Goal: Task Accomplishment & Management: Complete application form

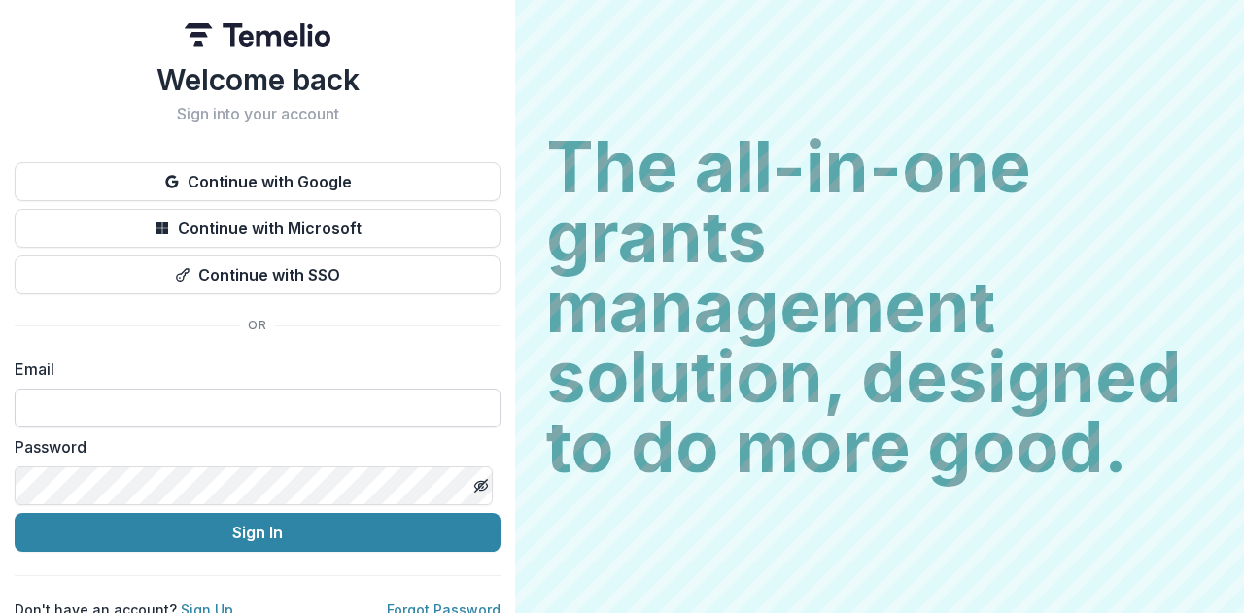
click at [184, 407] on input at bounding box center [258, 408] width 486 height 39
type input "**********"
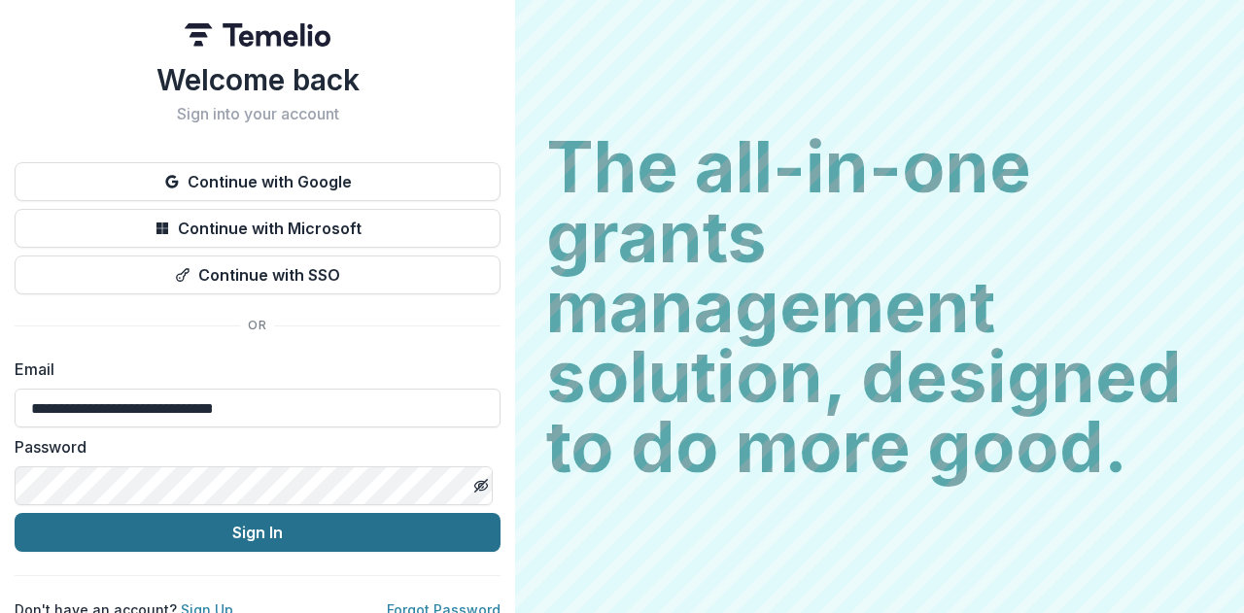
click at [294, 528] on button "Sign In" at bounding box center [258, 532] width 486 height 39
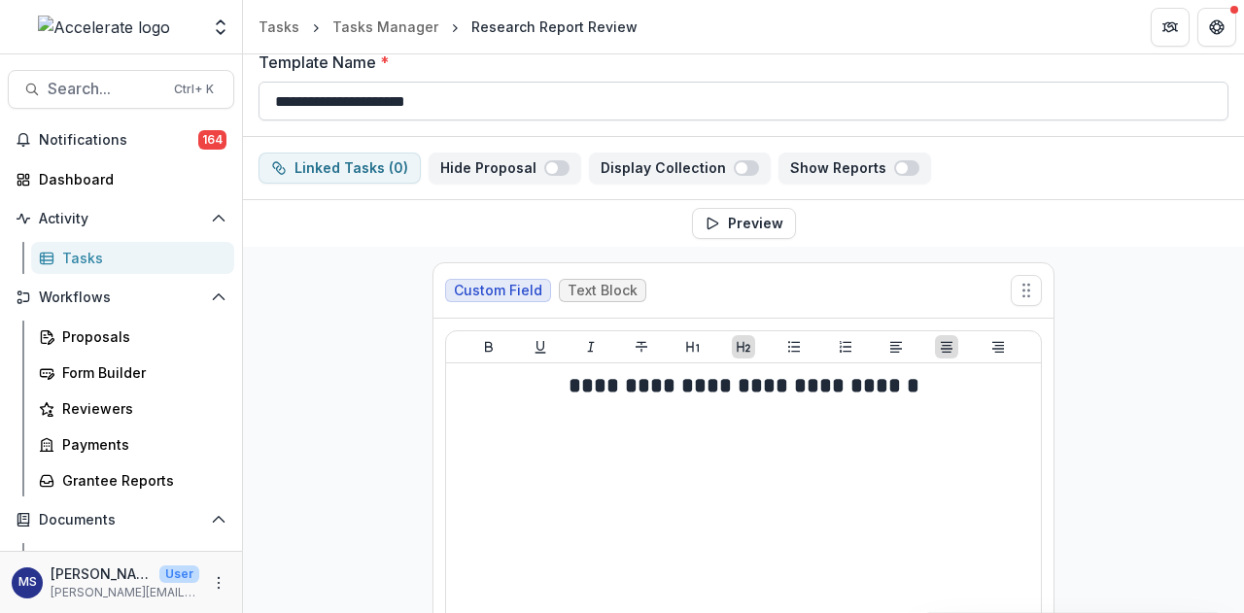
scroll to position [96, 0]
click at [756, 219] on button "Preview" at bounding box center [744, 224] width 104 height 31
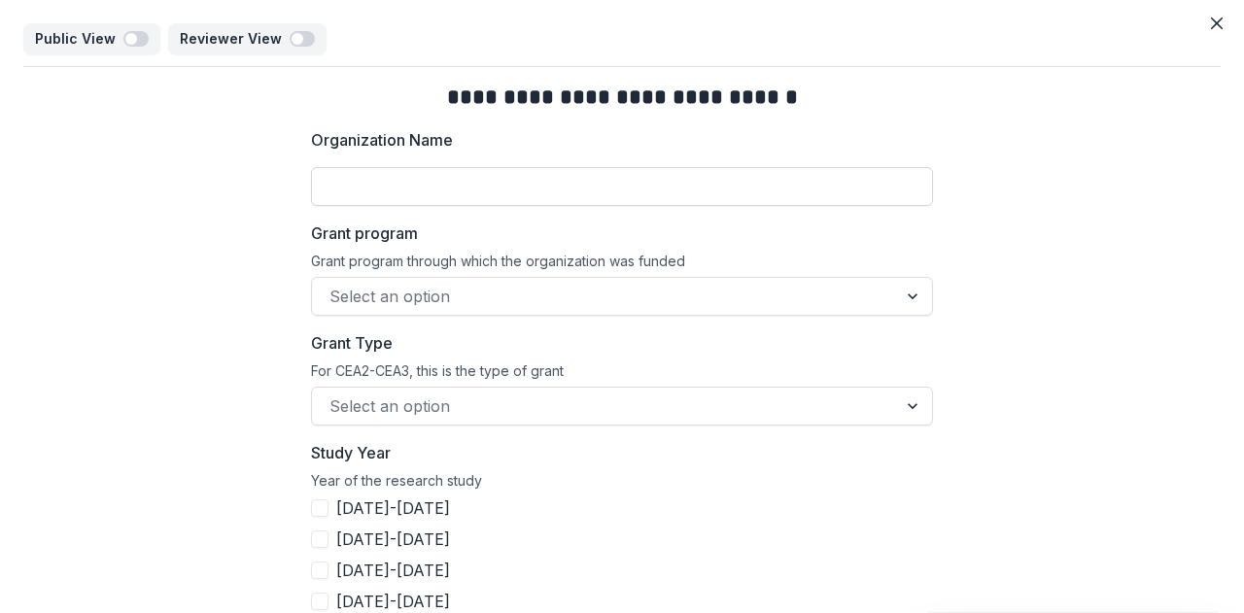
click at [467, 182] on input "Organization Name" at bounding box center [622, 186] width 622 height 39
click at [370, 293] on div at bounding box center [604, 296] width 550 height 27
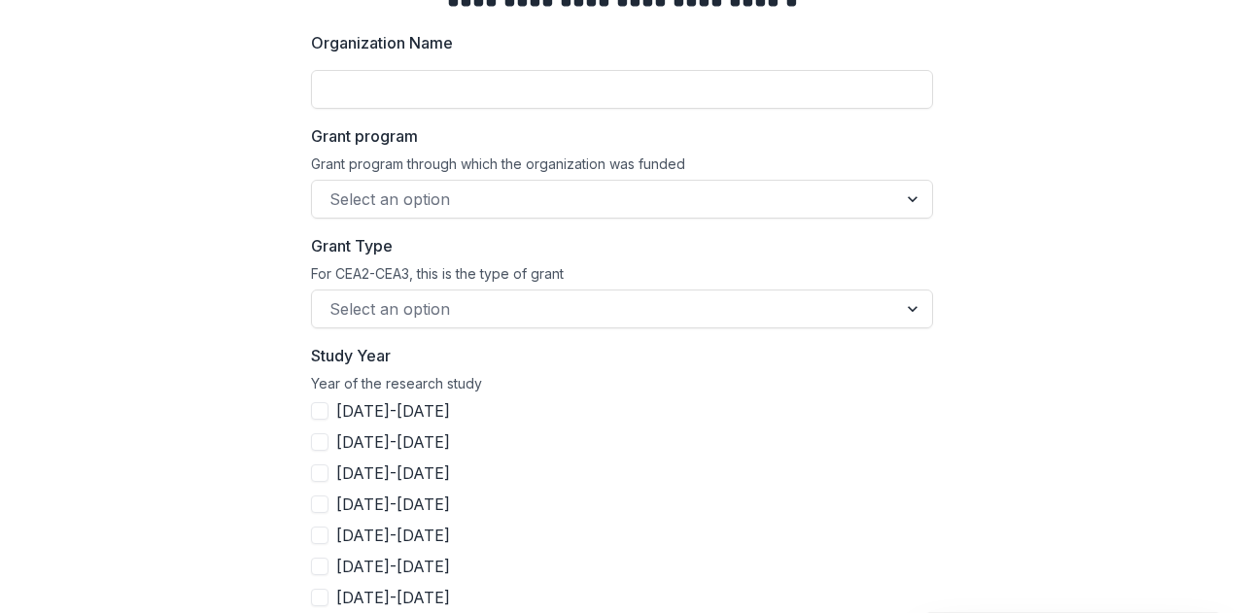
scroll to position [196, 0]
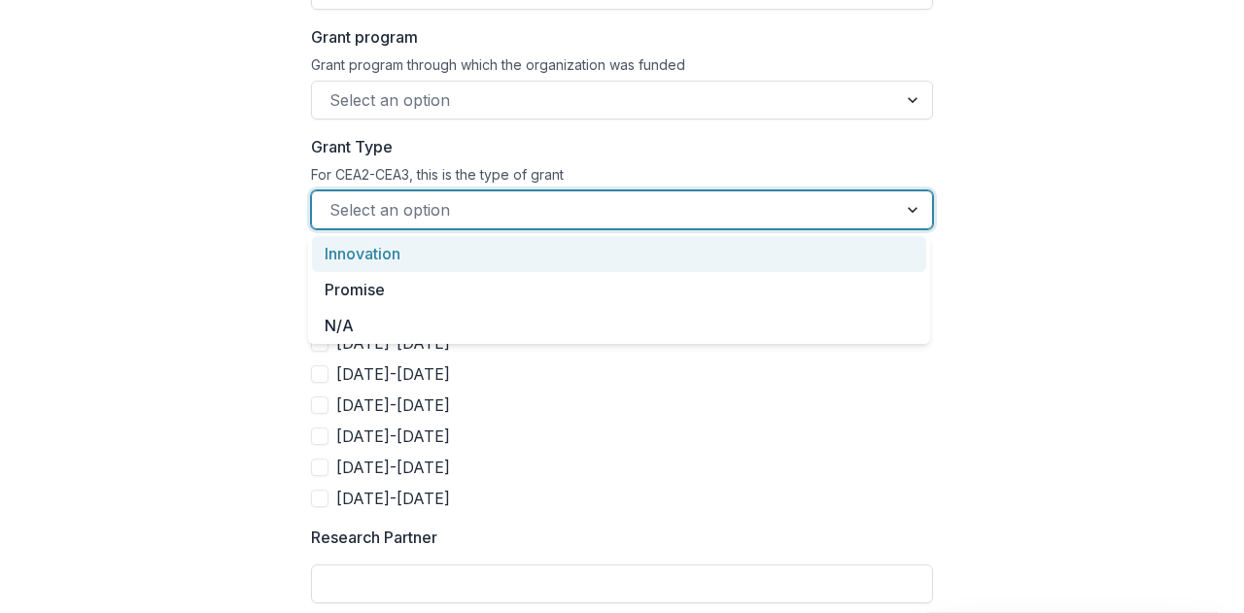
click at [402, 211] on div at bounding box center [604, 209] width 550 height 27
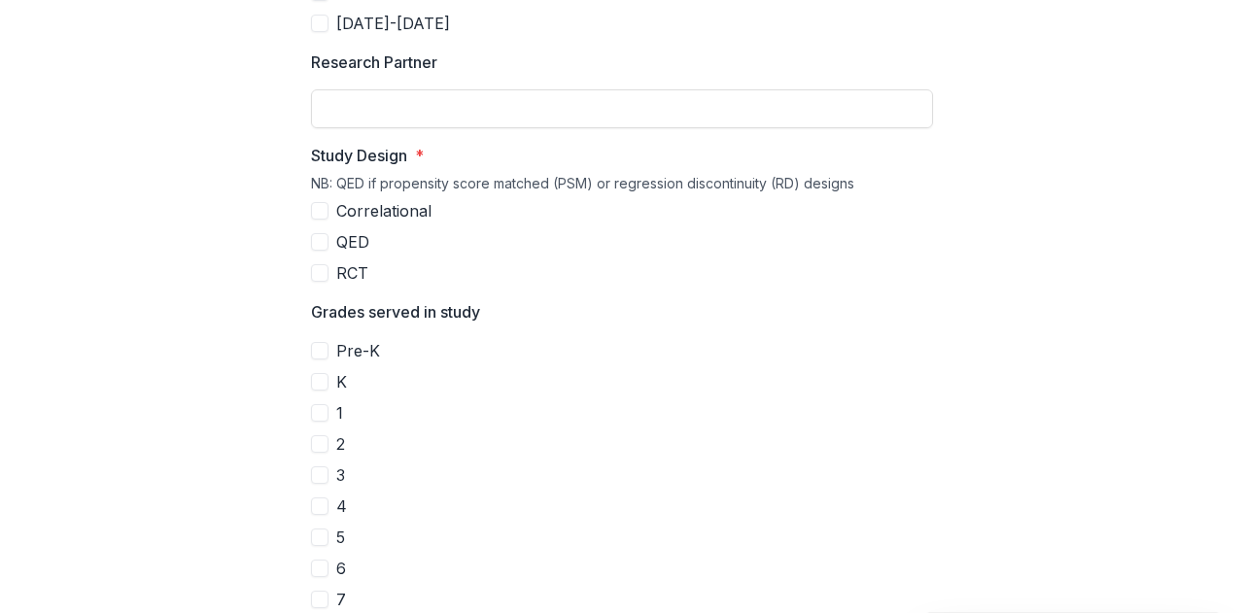
scroll to position [671, 0]
click at [311, 215] on span at bounding box center [319, 211] width 17 height 17
click at [316, 213] on polyline at bounding box center [320, 212] width 9 height 8
click at [325, 240] on span at bounding box center [319, 242] width 17 height 17
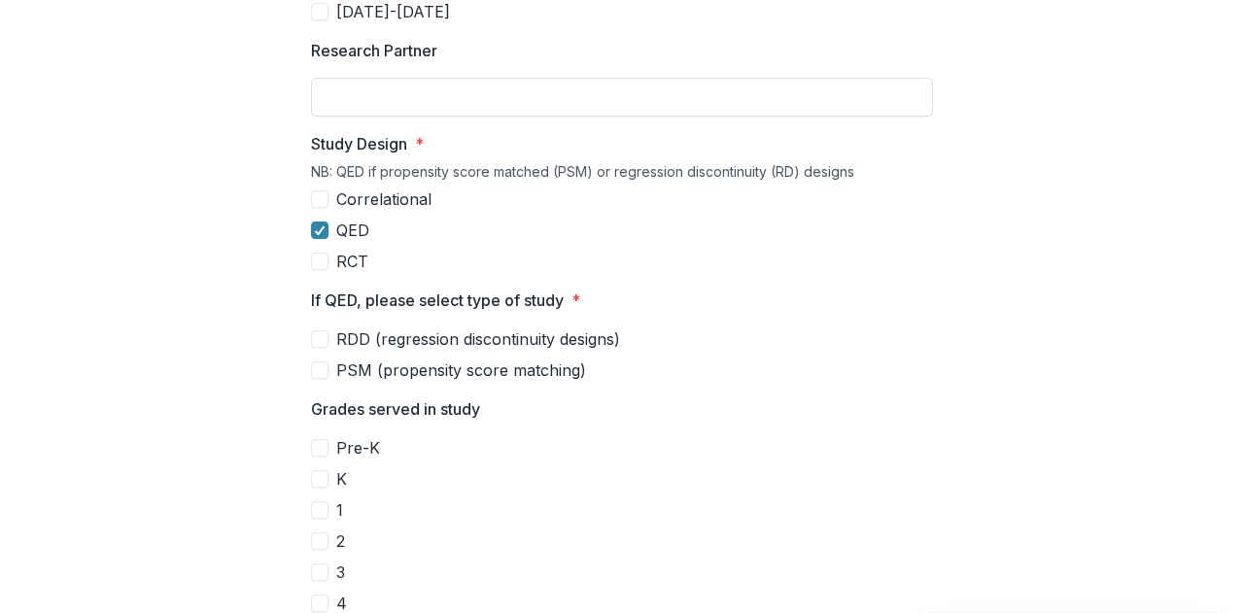
scroll to position [695, 0]
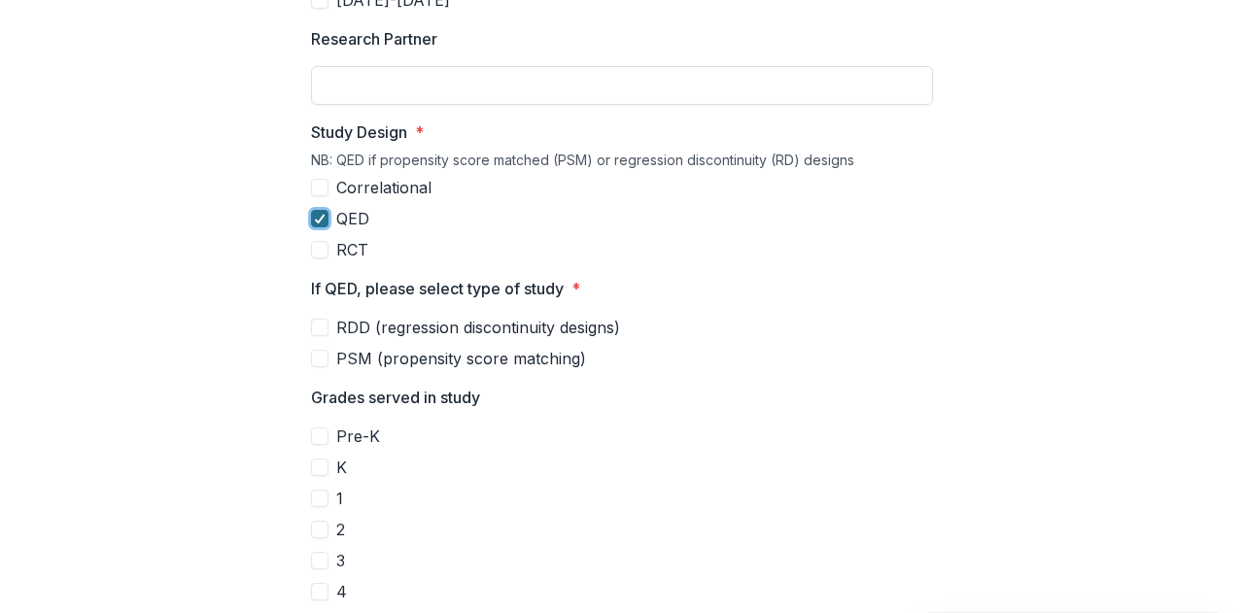
click at [323, 215] on span at bounding box center [319, 218] width 17 height 17
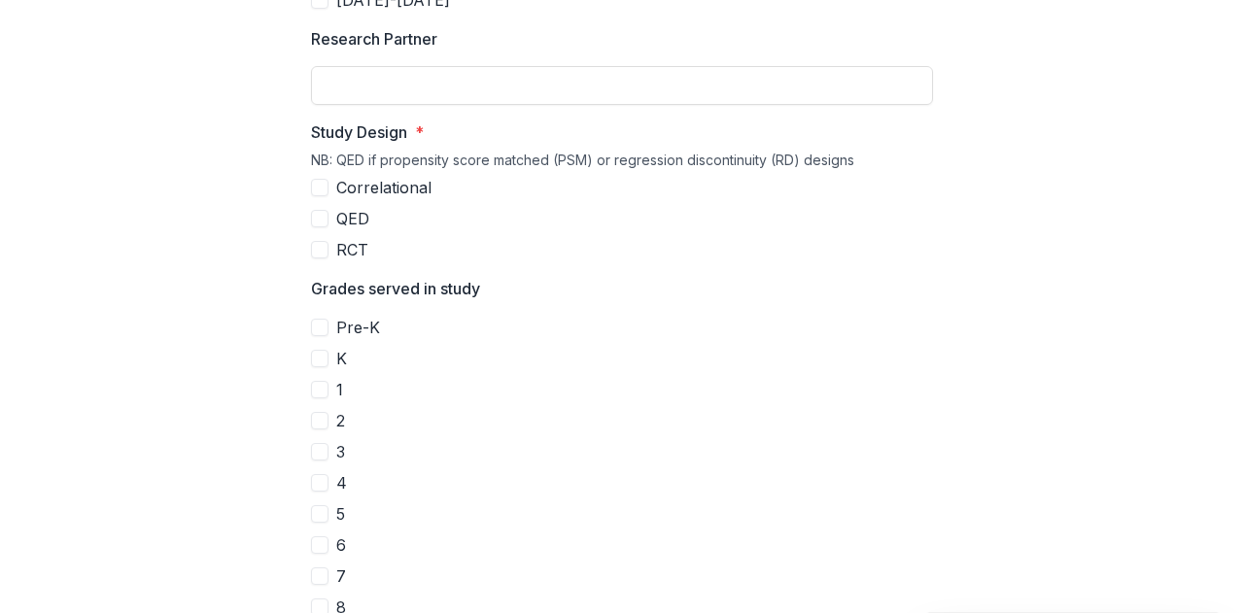
click at [322, 241] on span at bounding box center [319, 249] width 17 height 17
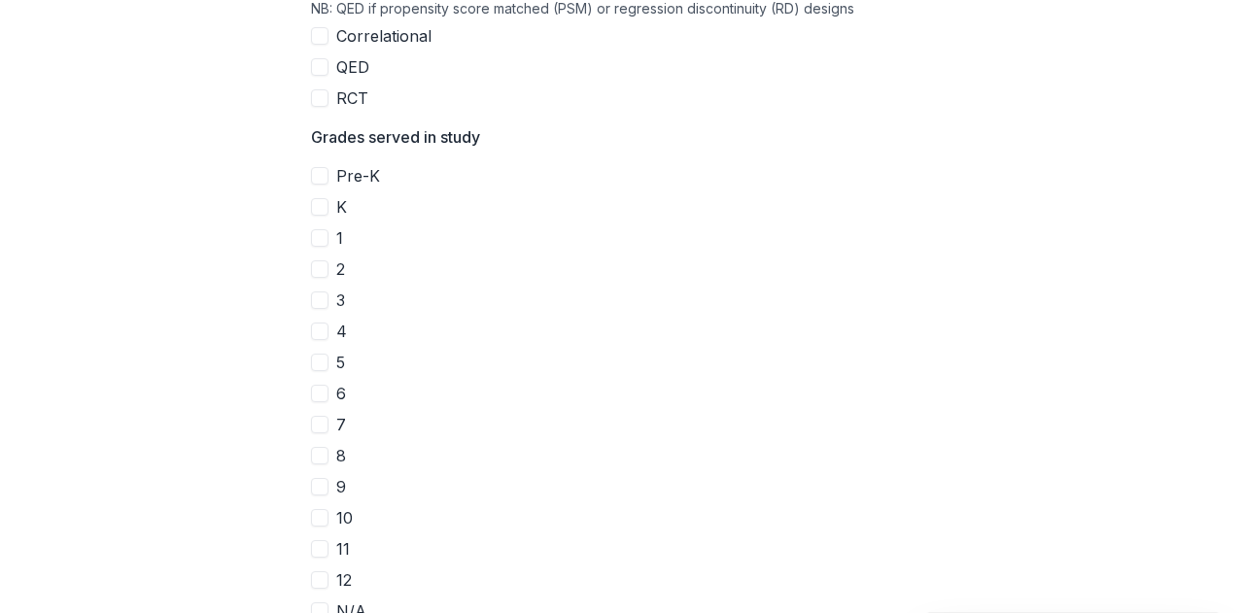
scroll to position [846, 0]
click at [319, 249] on div "Pre-[PERSON_NAME] 1 2 3 4 5 6 7 8 9 10 11 12 N/A" at bounding box center [622, 394] width 622 height 459
click at [320, 240] on span at bounding box center [319, 238] width 17 height 17
click at [319, 259] on label "2" at bounding box center [622, 270] width 622 height 23
click at [321, 242] on div at bounding box center [320, 239] width 12 height 16
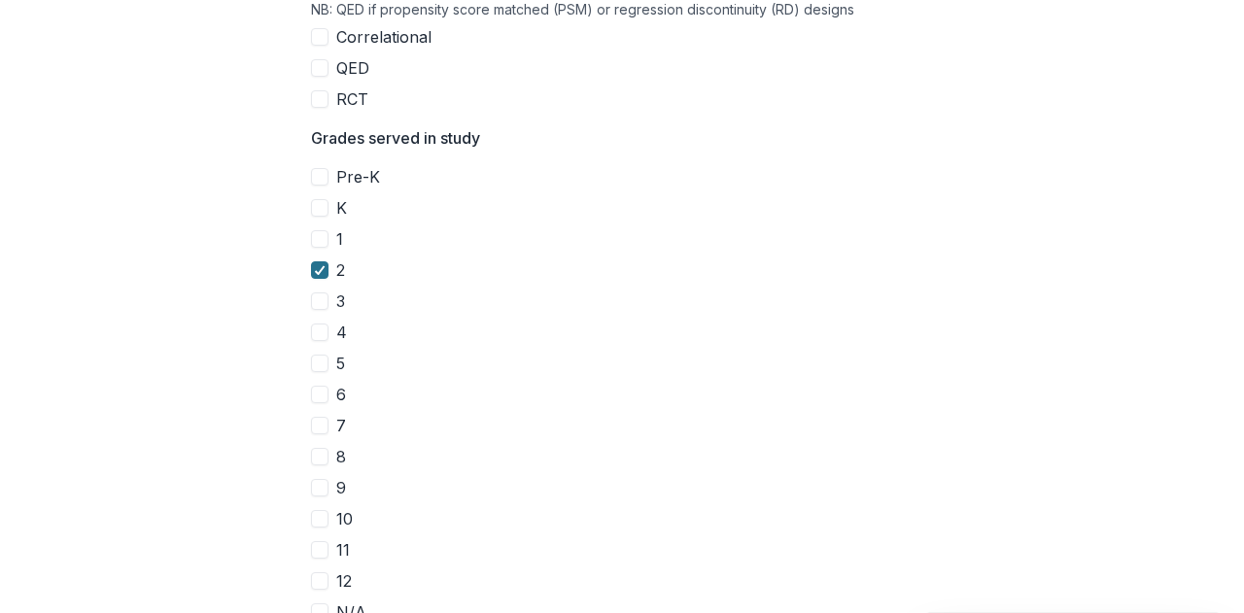
click at [320, 262] on div at bounding box center [320, 270] width 12 height 16
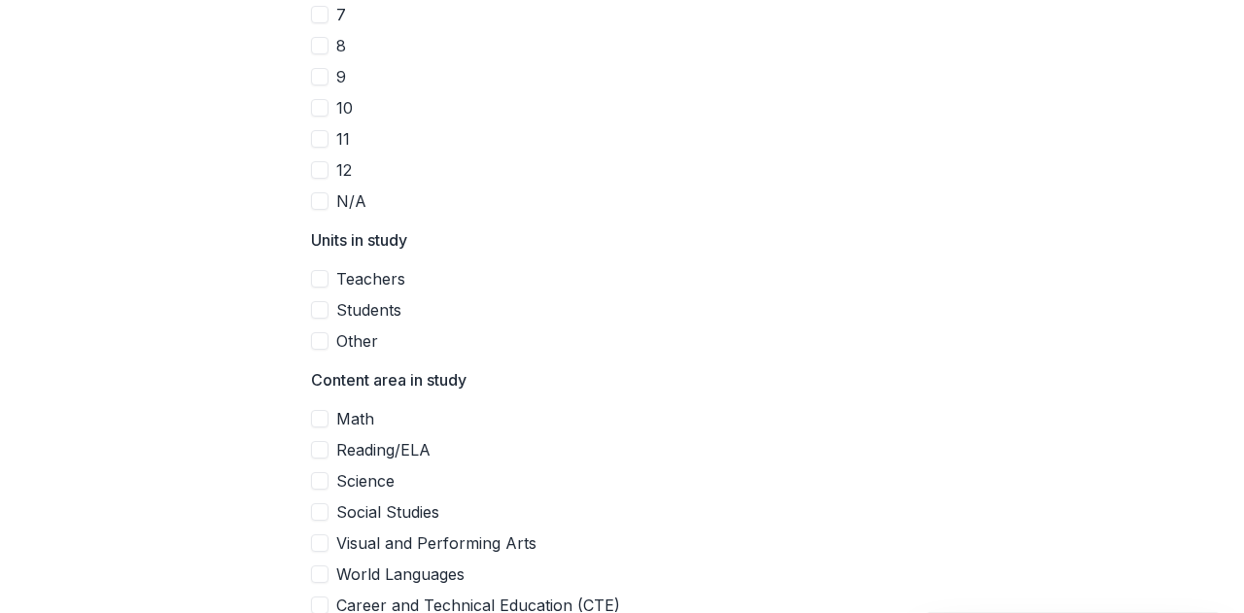
scroll to position [1256, 0]
click at [319, 281] on span at bounding box center [319, 279] width 17 height 17
click at [317, 306] on span at bounding box center [319, 310] width 17 height 17
click at [317, 278] on icon at bounding box center [320, 280] width 12 height 10
click at [317, 306] on icon at bounding box center [320, 311] width 12 height 10
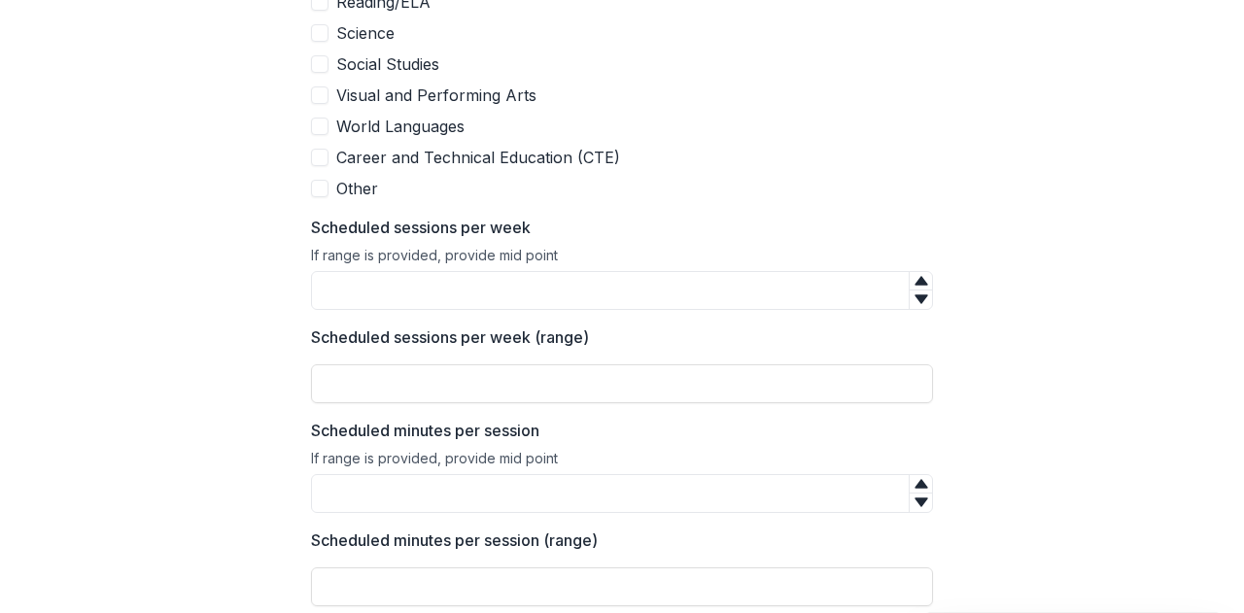
scroll to position [1724, 0]
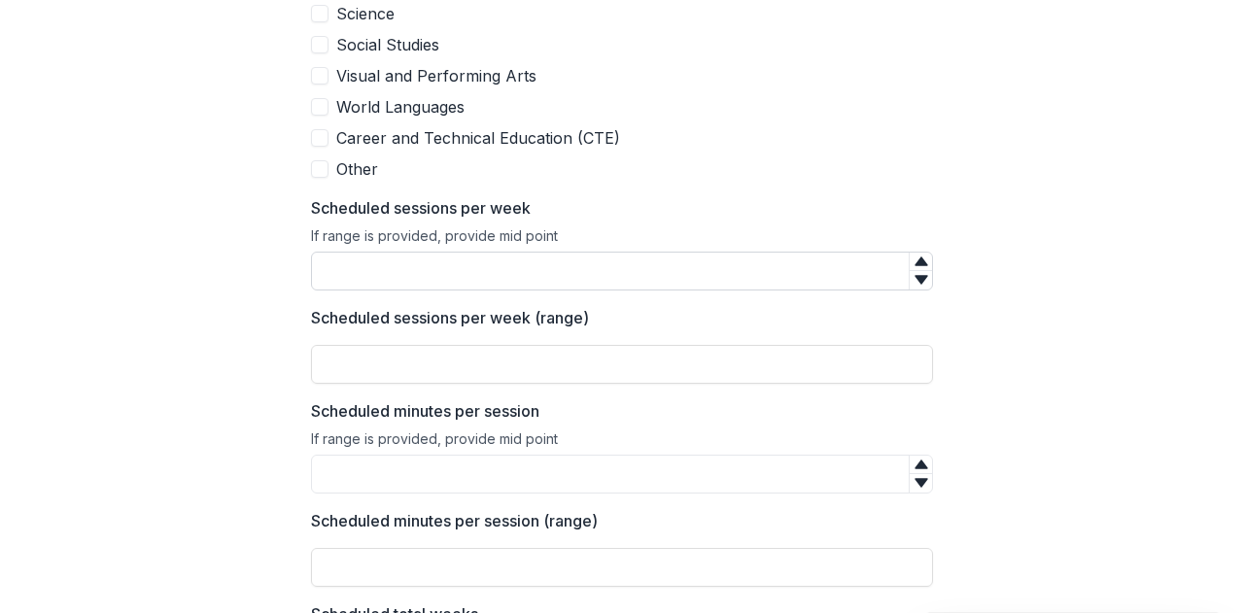
click at [453, 267] on input "Scheduled sessions per week" at bounding box center [622, 271] width 622 height 39
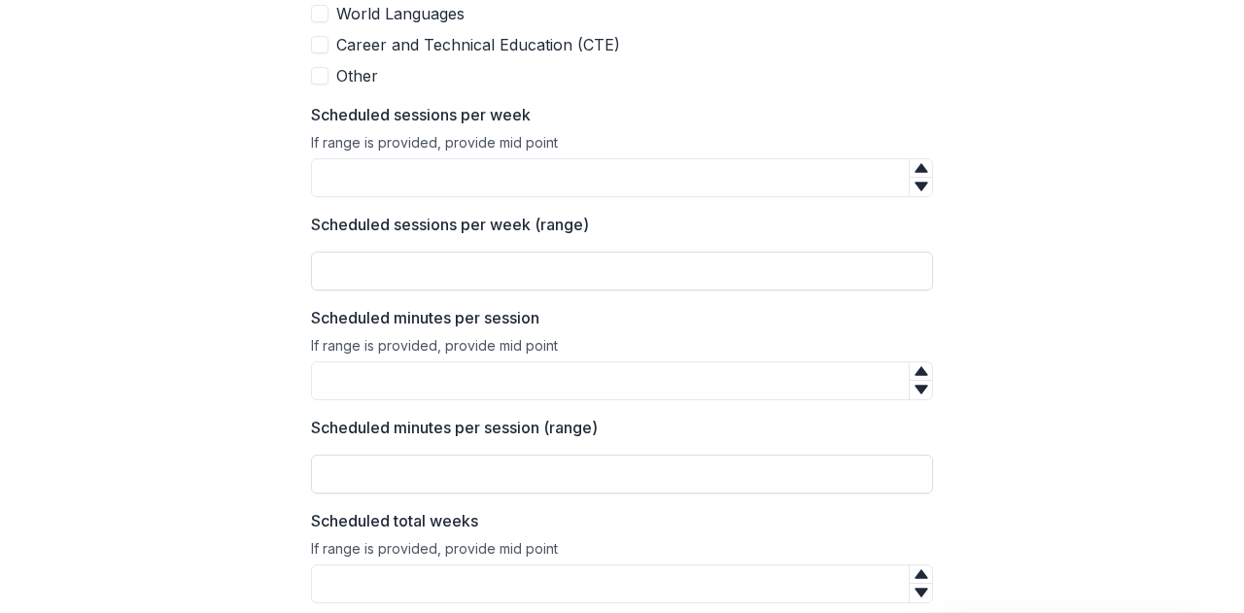
scroll to position [1817, 0]
click at [391, 277] on input "Scheduled sessions per week (range)" at bounding box center [622, 272] width 622 height 39
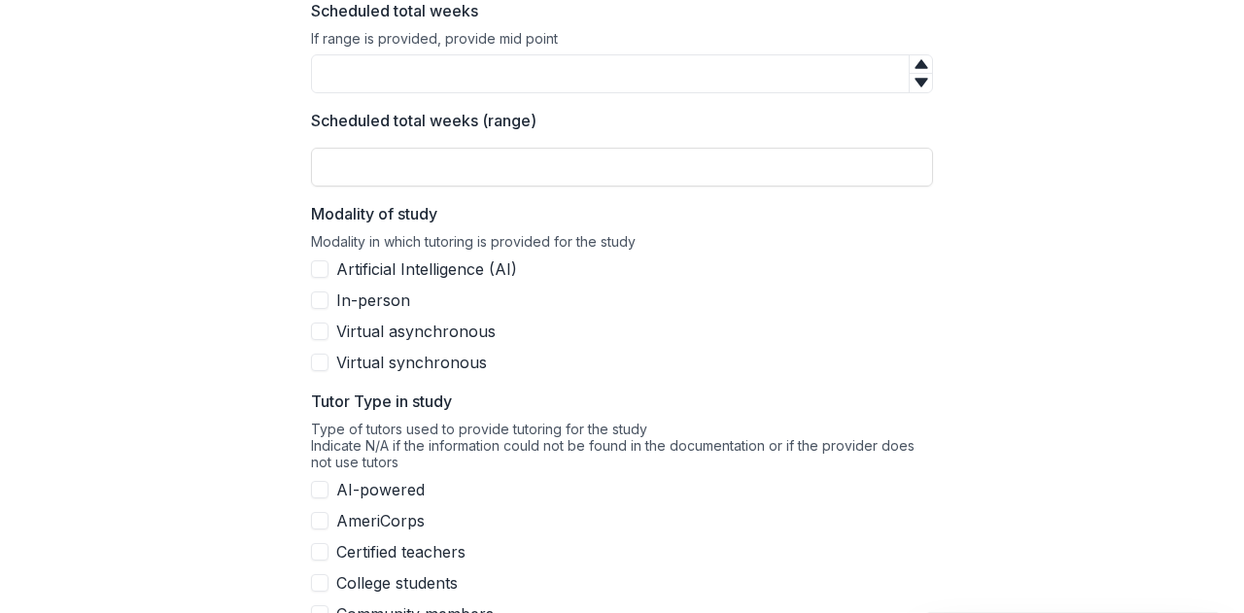
scroll to position [2327, 0]
drag, startPoint x: 250, startPoint y: 280, endPoint x: 198, endPoint y: 271, distance: 52.2
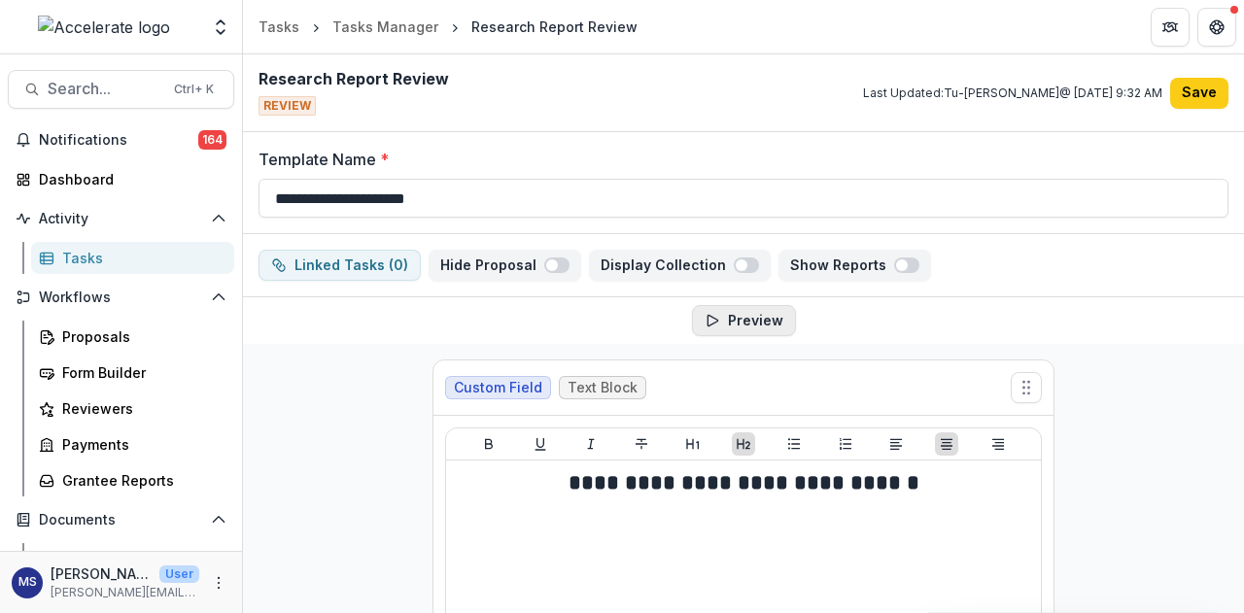
scroll to position [101, 0]
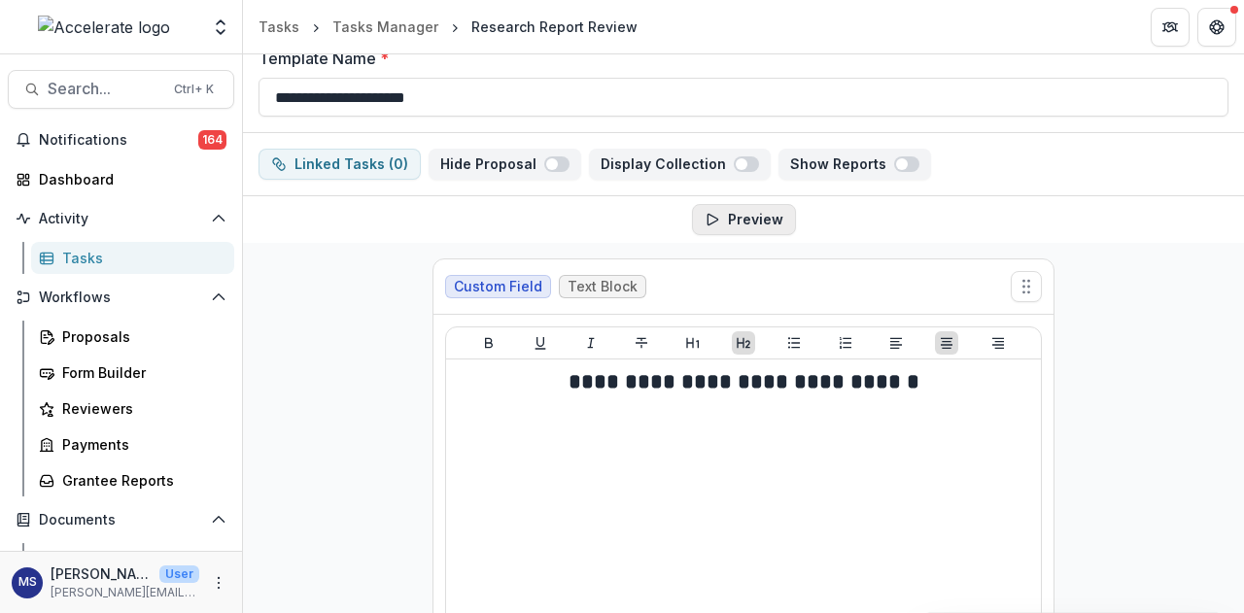
click at [744, 218] on button "Preview" at bounding box center [744, 219] width 104 height 31
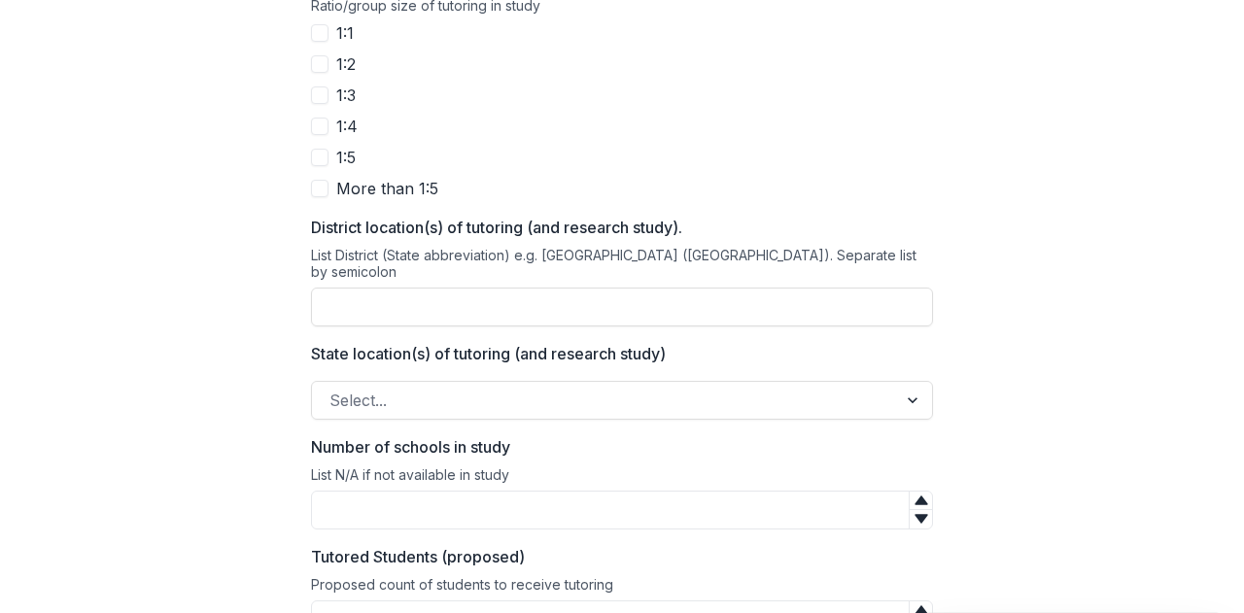
scroll to position [3191, 0]
drag, startPoint x: 403, startPoint y: 293, endPoint x: 256, endPoint y: 291, distance: 147.7
click at [256, 291] on div "**********" at bounding box center [621, 52] width 1197 height 6352
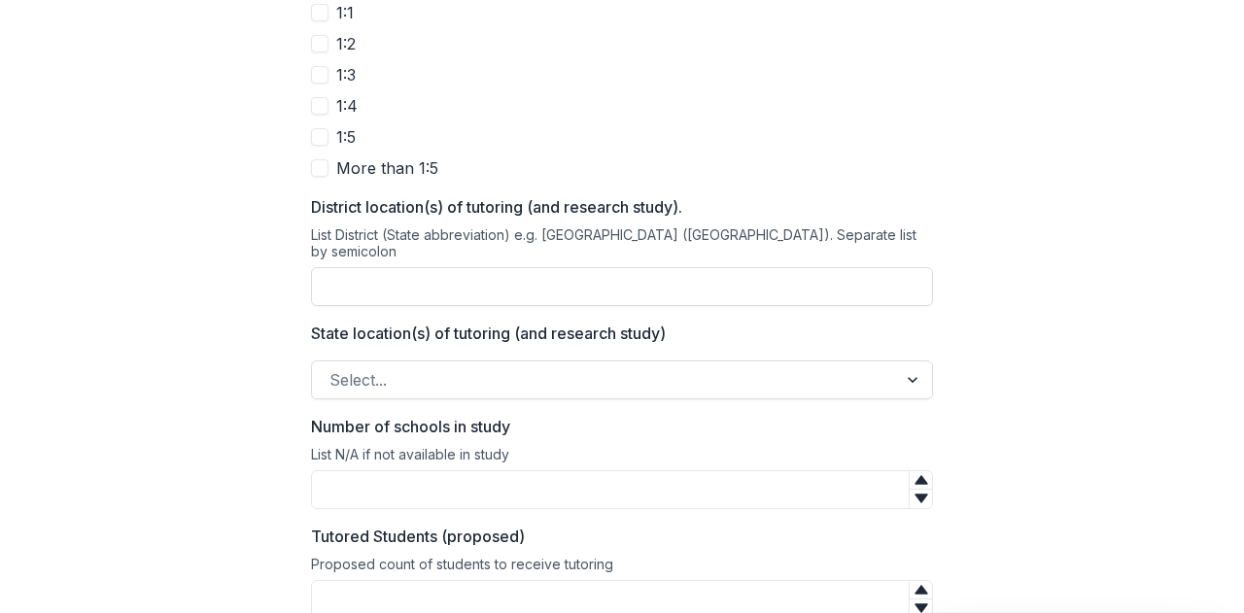
scroll to position [3255, 0]
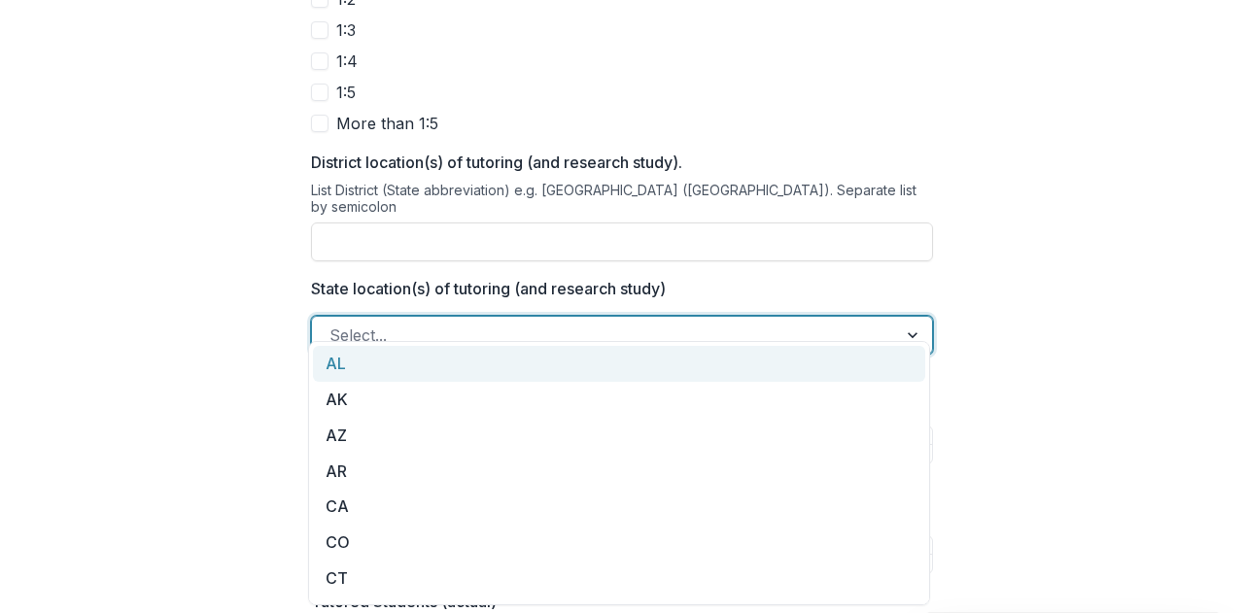
drag, startPoint x: 349, startPoint y: 306, endPoint x: 198, endPoint y: 350, distance: 156.9
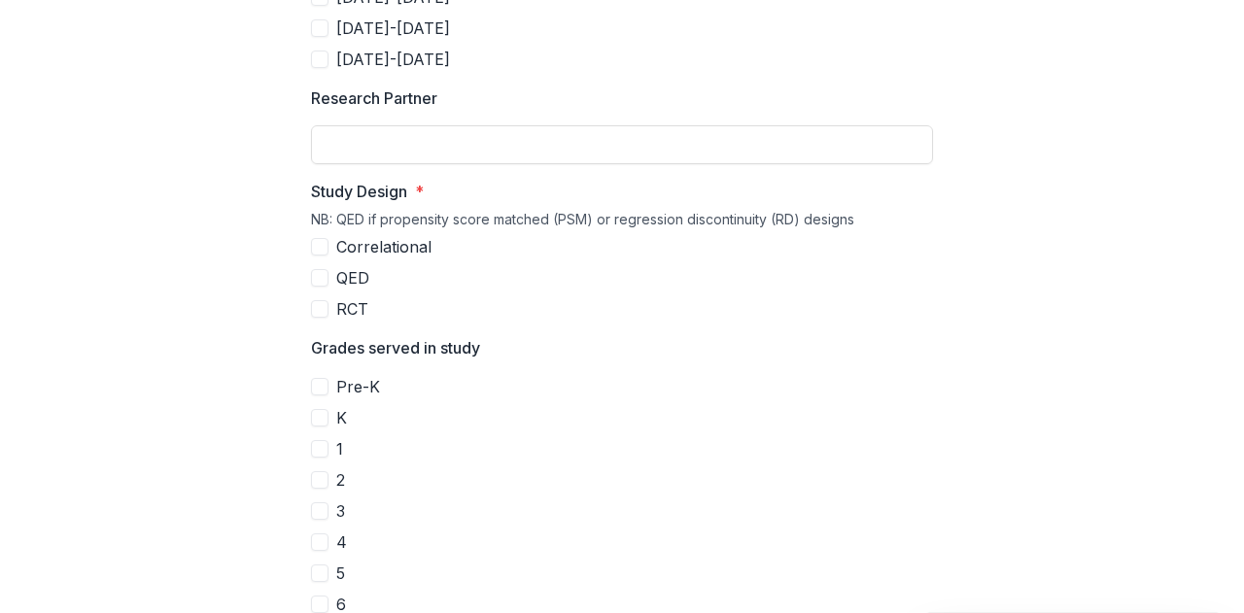
scroll to position [329, 0]
